Goal: Transaction & Acquisition: Purchase product/service

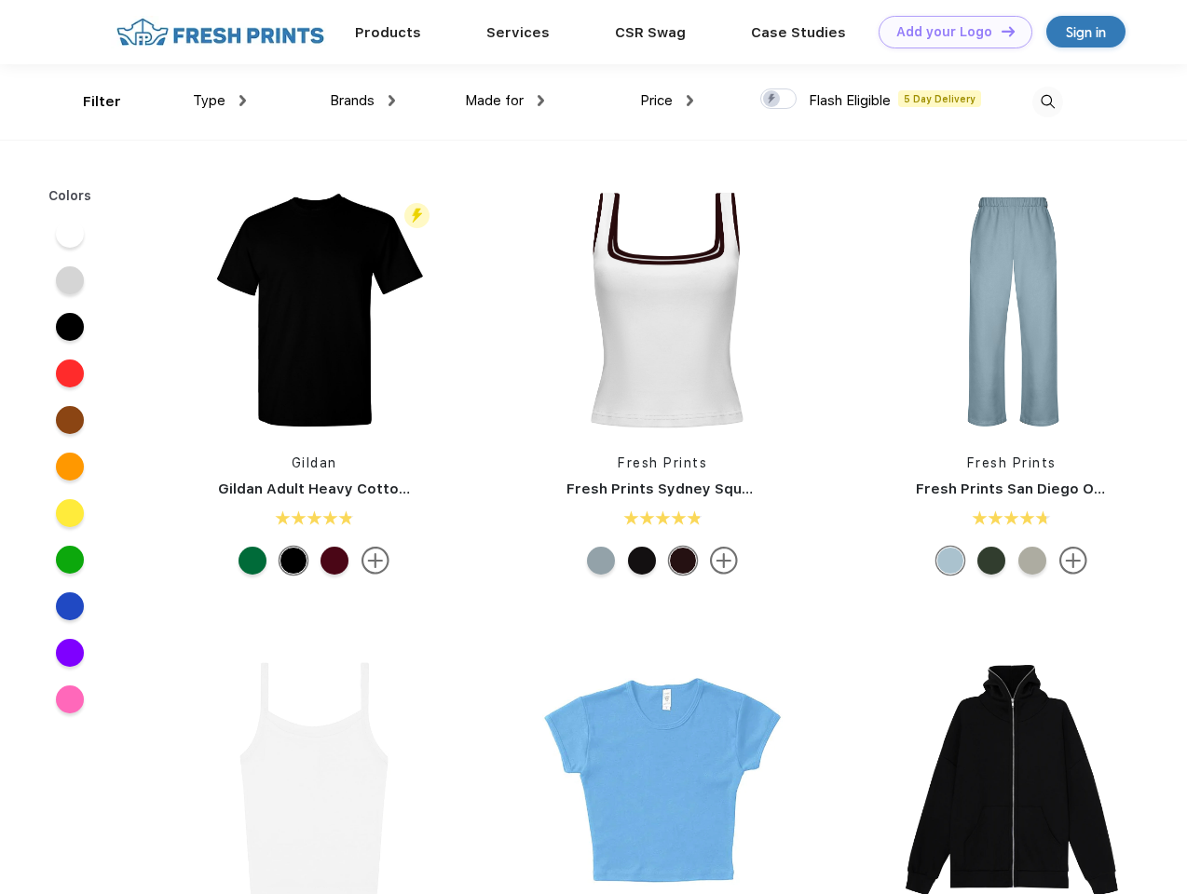
click at [948, 32] on link "Add your Logo Design Tool" at bounding box center [955, 32] width 154 height 33
click at [0, 0] on div "Design Tool" at bounding box center [0, 0] width 0 height 0
click at [999, 31] on link "Add your Logo Design Tool" at bounding box center [955, 32] width 154 height 33
click at [89, 102] on div "Filter" at bounding box center [102, 101] width 38 height 21
click at [220, 101] on span "Type" at bounding box center [209, 100] width 33 height 17
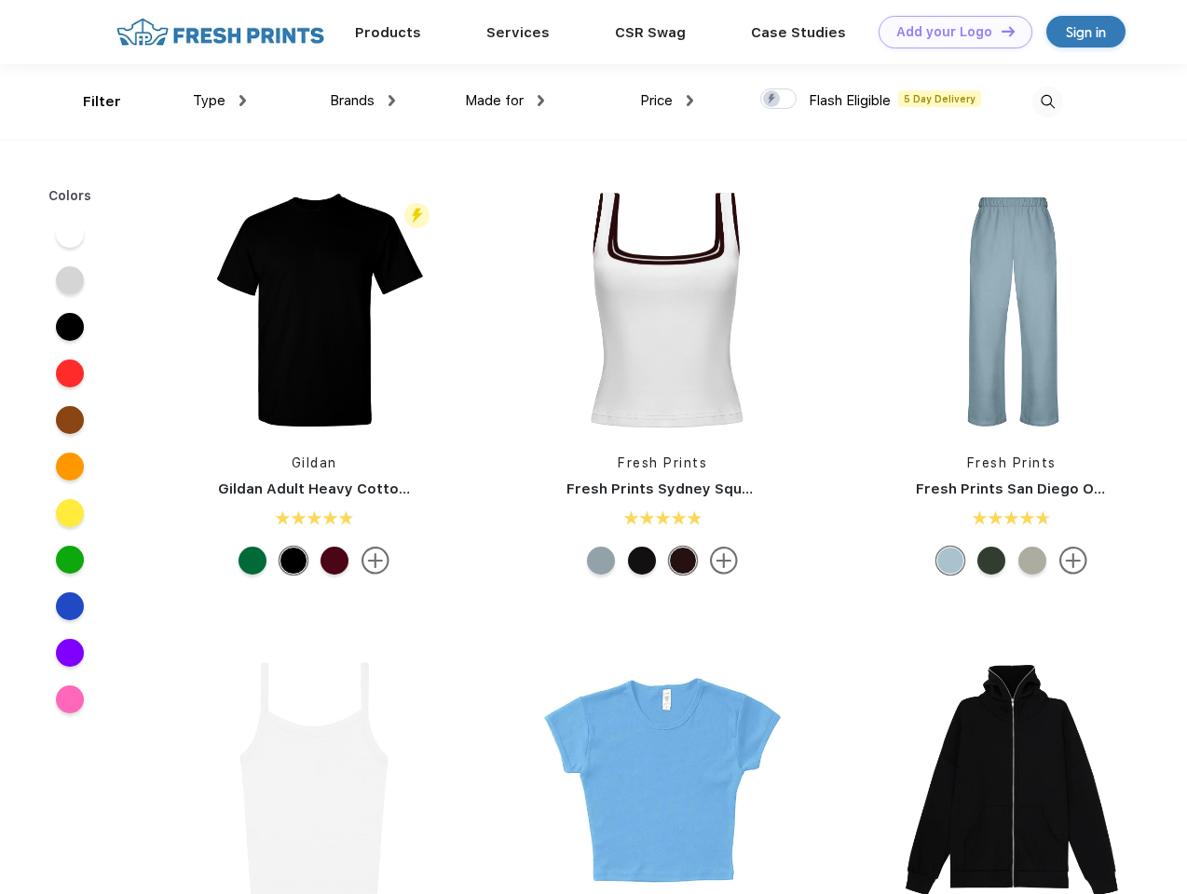
click at [362, 101] on span "Brands" at bounding box center [352, 100] width 45 height 17
click at [505, 101] on span "Made for" at bounding box center [494, 100] width 59 height 17
click at [667, 101] on span "Price" at bounding box center [656, 100] width 33 height 17
click at [779, 100] on div at bounding box center [778, 98] width 36 height 20
click at [772, 100] on input "checkbox" at bounding box center [766, 94] width 12 height 12
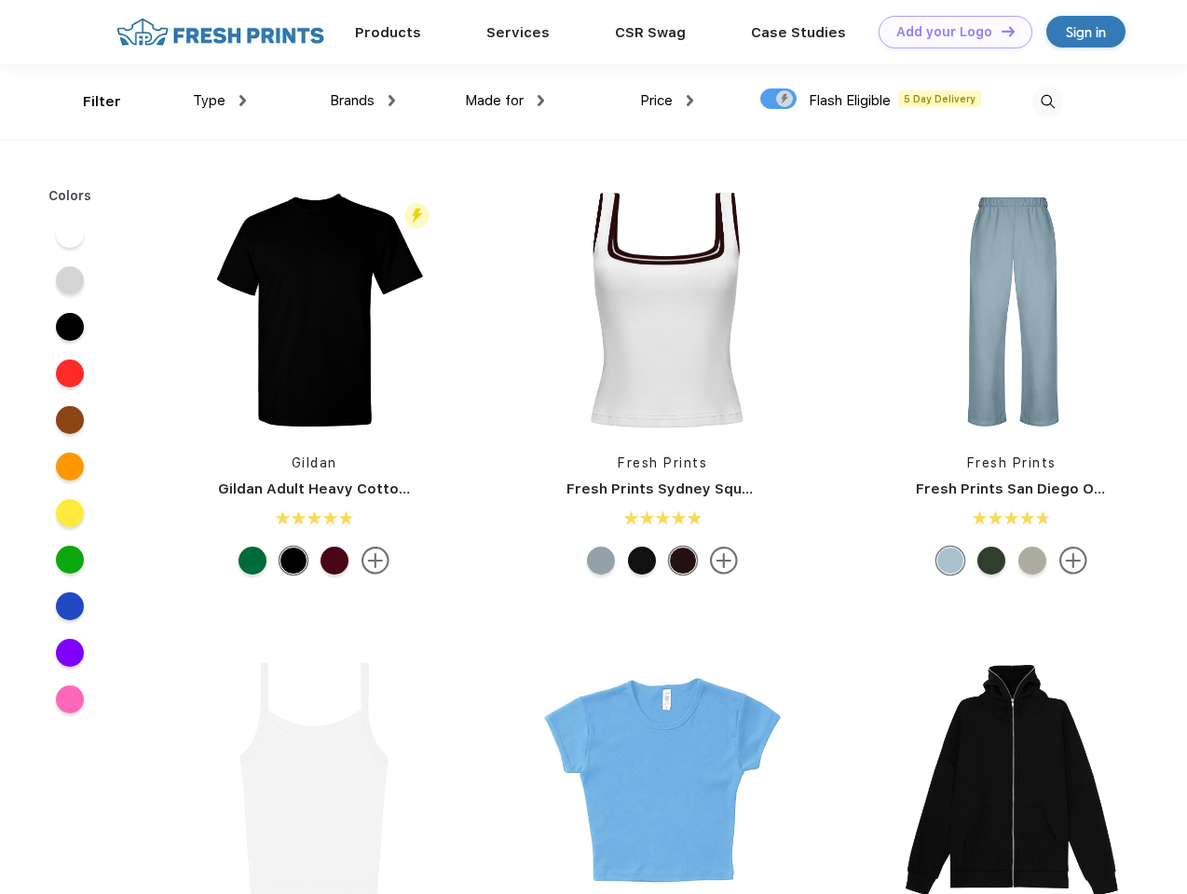
click at [1047, 102] on img at bounding box center [1047, 102] width 31 height 31
